Goal: Find specific page/section: Find specific page/section

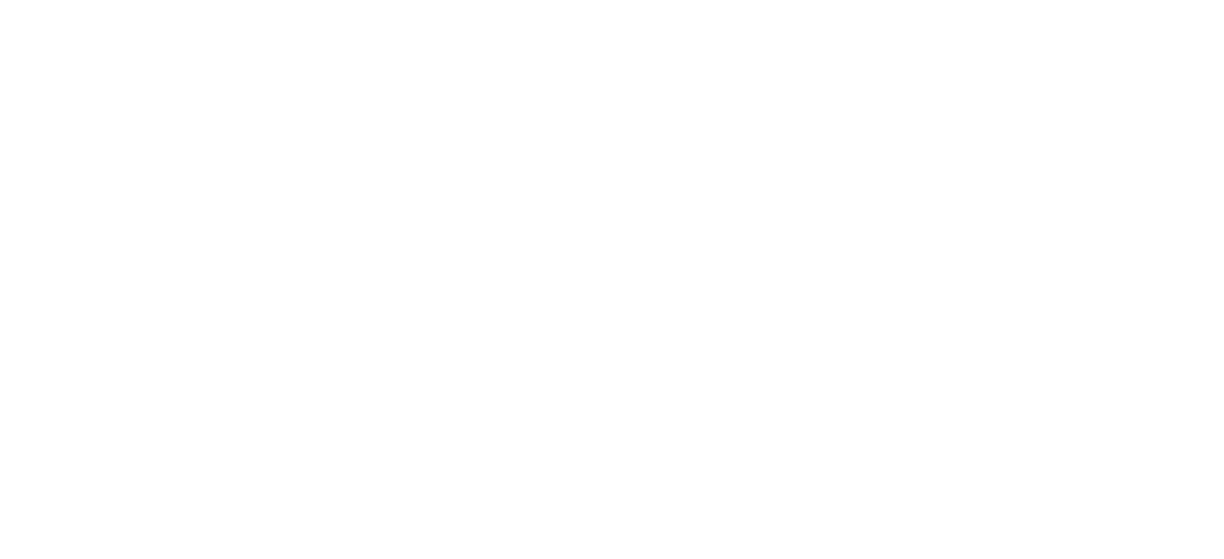
drag, startPoint x: 545, startPoint y: 209, endPoint x: 546, endPoint y: 181, distance: 28.0
